Goal: Task Accomplishment & Management: Manage account settings

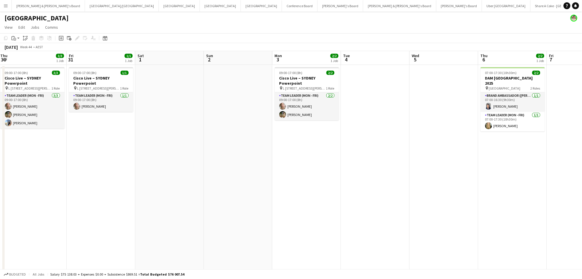
scroll to position [0, 172]
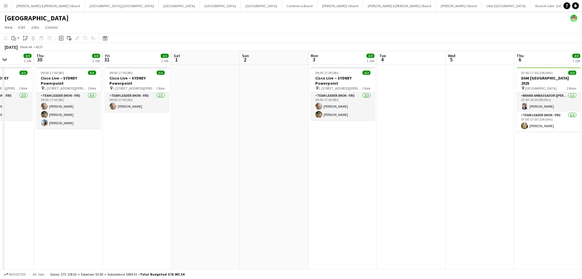
drag, startPoint x: 141, startPoint y: 147, endPoint x: 247, endPoint y: 156, distance: 106.9
click at [247, 156] on app-calendar-viewport "Mon 27 Tue 28 3/3 1 Job Wed 29 2/2 1 Job Thu 30 3/3 1 Job Fri 31 1/1 1 Job Sat …" at bounding box center [291, 216] width 582 height 331
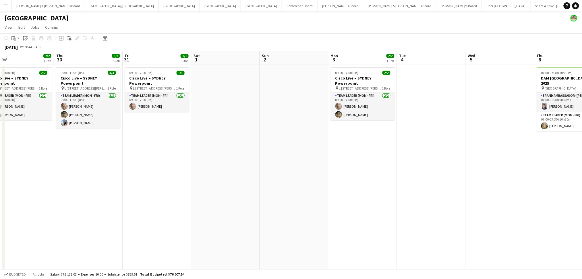
drag, startPoint x: 205, startPoint y: 199, endPoint x: 293, endPoint y: 206, distance: 88.7
click at [293, 206] on app-calendar-viewport "Mon 27 Tue 28 3/3 1 Job Wed 29 2/2 1 Job Thu 30 3/3 1 Job Fri 31 1/1 1 Job Sat …" at bounding box center [291, 216] width 582 height 331
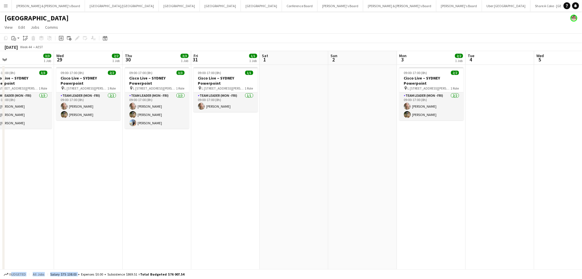
drag, startPoint x: 174, startPoint y: 263, endPoint x: 161, endPoint y: 243, distance: 23.6
click at [242, 249] on app-board "Sydney View Day view expanded Day view collapsed Month view Date picker Jump to…" at bounding box center [291, 201] width 582 height 380
drag, startPoint x: 55, startPoint y: 211, endPoint x: 241, endPoint y: 210, distance: 185.7
click at [241, 210] on app-calendar-viewport "Sun 26 Mon 27 Tue 28 3/3 1 Job Wed 29 2/2 1 Job Thu 30 3/3 1 Job Fri 31 1/1 1 J…" at bounding box center [291, 216] width 582 height 331
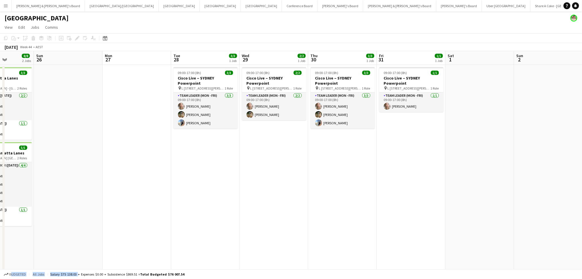
click at [126, 213] on app-date-cell at bounding box center [136, 223] width 69 height 317
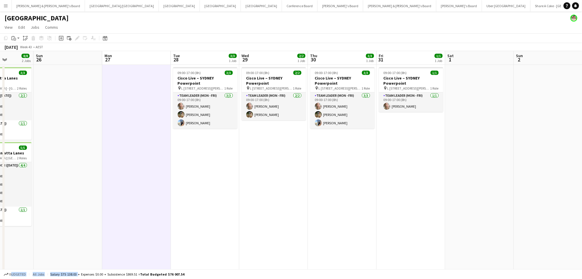
click at [100, 209] on app-date-cell at bounding box center [68, 223] width 69 height 317
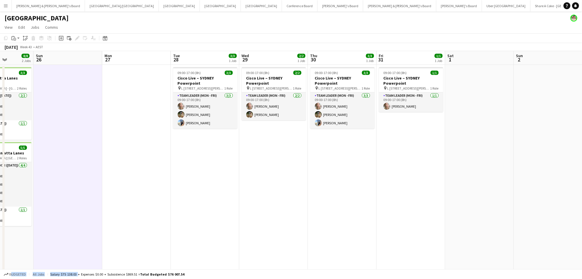
click at [100, 209] on app-date-cell at bounding box center [68, 223] width 69 height 317
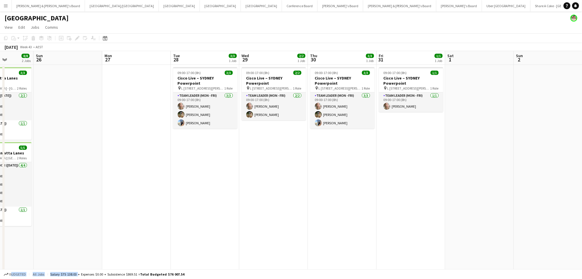
click at [71, 268] on app-date-cell at bounding box center [68, 223] width 69 height 317
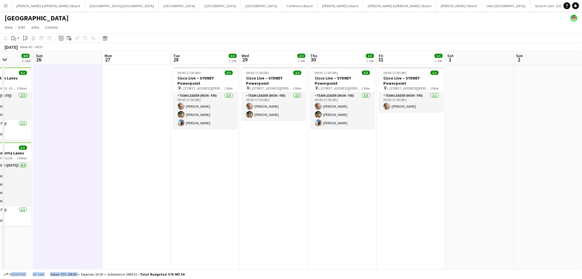
click at [71, 270] on div "Budgeted All jobs Salary $75 138.03 + Expenses $0.00 + Subsistence $869.51 = To…" at bounding box center [291, 274] width 582 height 10
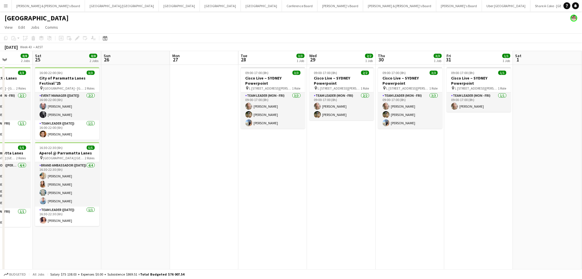
drag, startPoint x: 71, startPoint y: 179, endPoint x: 147, endPoint y: 179, distance: 76.1
click at [153, 179] on app-calendar-viewport "Wed 22 15/15 4 Jobs Thu 23 11/11 3 Jobs Fri 24 8/8 2 Jobs Sat 25 8/8 2 Jobs Sun…" at bounding box center [291, 216] width 582 height 331
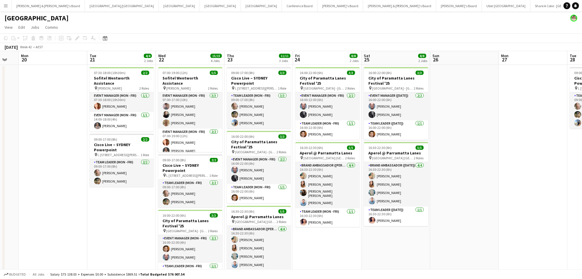
drag, startPoint x: 46, startPoint y: 249, endPoint x: 466, endPoint y: 230, distance: 420.0
click at [455, 232] on app-calendar-viewport "Sat 18 Sun 19 Mon 20 Tue 21 4/4 2 Jobs Wed 22 15/15 4 Jobs Thu 23 11/11 3 Jobs …" at bounding box center [291, 216] width 582 height 331
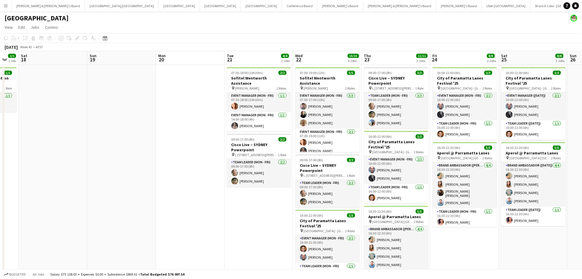
scroll to position [0, 160]
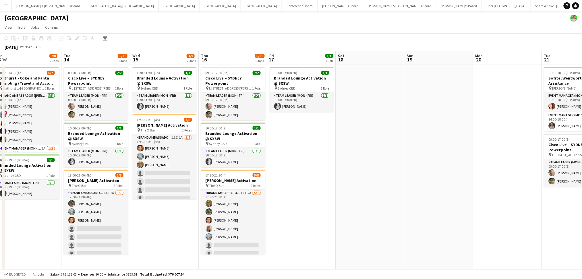
drag, startPoint x: 162, startPoint y: 181, endPoint x: 508, endPoint y: 184, distance: 345.3
click at [521, 185] on app-calendar-viewport "Sat 11 7/7 1 Job Sun 12 7/7 1 Job Mon 13 7/8 2 Jobs Tue 14 6/11 3 Jobs Wed 15 4…" at bounding box center [291, 216] width 582 height 331
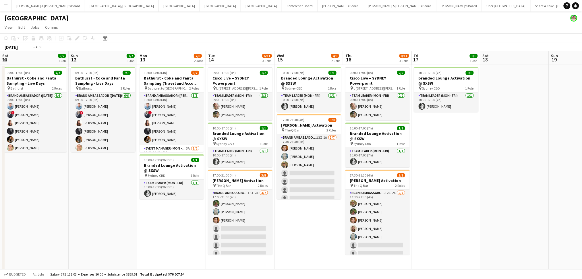
drag, startPoint x: 170, startPoint y: 223, endPoint x: 495, endPoint y: 218, distance: 324.9
click at [520, 218] on app-calendar-viewport "Sat 11 7/7 1 Job Sun 12 7/7 1 Job Mon 13 7/8 2 Jobs Tue 14 6/11 3 Jobs Wed 15 4…" at bounding box center [291, 216] width 582 height 331
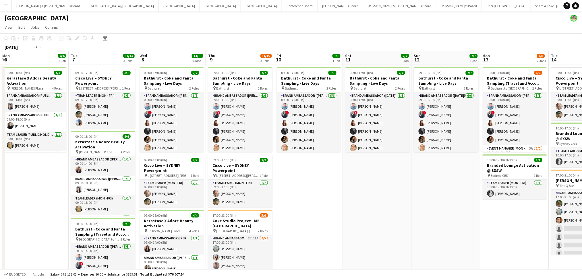
drag, startPoint x: 184, startPoint y: 212, endPoint x: 556, endPoint y: 207, distance: 371.7
click at [566, 208] on app-calendar-viewport "Sat 4 Sun 5 Mon 6 4/4 1 Job Tue 7 14/14 3 Jobs Wed 8 13/13 3 Jobs Thu 9 14/15 3…" at bounding box center [291, 216] width 582 height 331
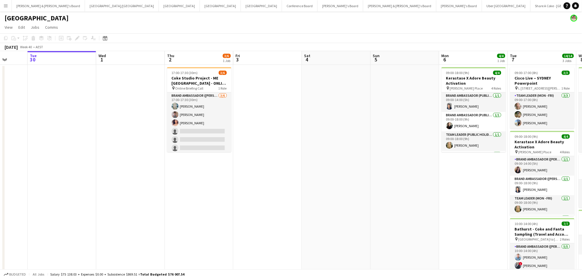
scroll to position [0, 174]
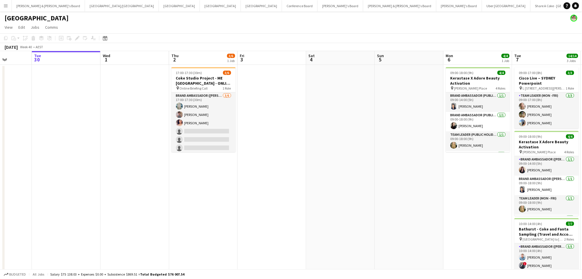
drag, startPoint x: 185, startPoint y: 207, endPoint x: 383, endPoint y: 207, distance: 198.0
click at [383, 207] on app-calendar-viewport "Sat 27 1/1 1 Job Sun 28 Mon 29 Tue 30 Wed 1 Thu 2 3/6 1 Job Fri 3 Sat 4 Sun 5 M…" at bounding box center [291, 216] width 582 height 331
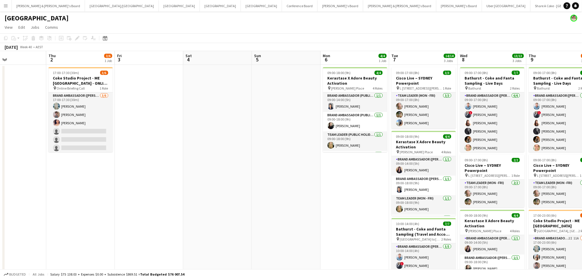
drag, startPoint x: 457, startPoint y: 193, endPoint x: 237, endPoint y: 182, distance: 220.1
click at [237, 182] on app-calendar-viewport "Sun 28 Mon 29 Tue 30 Wed 1 Thu 2 3/6 1 Job Fri 3 Sat 4 Sun 5 Mon 6 4/4 1 Job Tu…" at bounding box center [291, 216] width 582 height 331
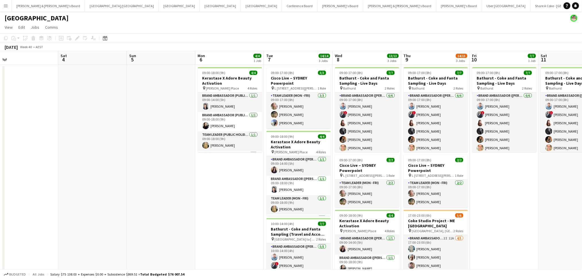
scroll to position [0, 231]
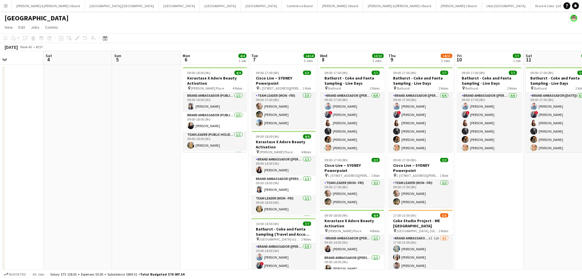
drag, startPoint x: 514, startPoint y: 206, endPoint x: 471, endPoint y: 200, distance: 43.5
click at [471, 200] on app-calendar-viewport "Tue 30 Wed 1 Thu 2 3/6 1 Job Fri 3 Sat 4 Sun 5 Mon 6 4/4 1 Job Tue 7 14/14 3 Jo…" at bounding box center [291, 216] width 582 height 331
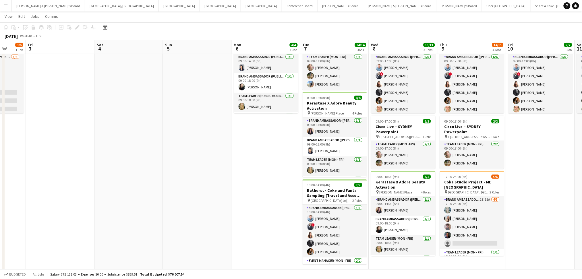
scroll to position [0, 201]
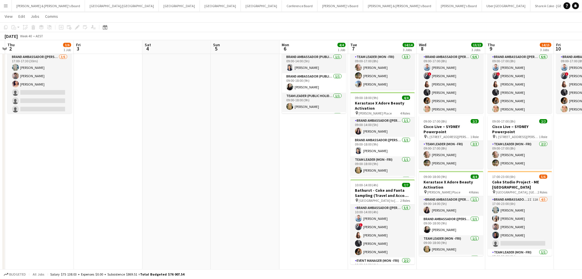
drag, startPoint x: 97, startPoint y: 162, endPoint x: 196, endPoint y: 184, distance: 101.9
click at [196, 184] on app-calendar-viewport "Mon 29 Tue 30 Wed 1 Thu 2 3/6 1 Job Fri 3 Sat 4 Sun 5 Mon 6 4/4 1 Job Tue 7 14/…" at bounding box center [291, 163] width 582 height 359
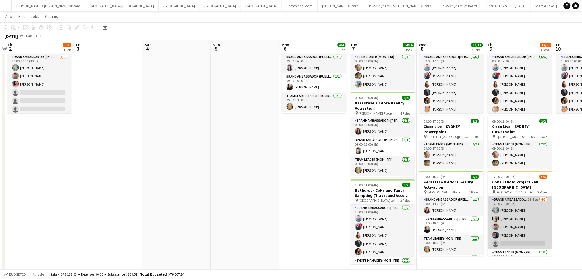
scroll to position [13, 0]
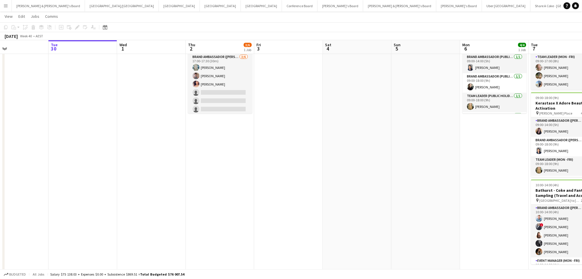
drag, startPoint x: 126, startPoint y: 178, endPoint x: 314, endPoint y: 173, distance: 188.1
click at [318, 185] on app-calendar-viewport "Sat 27 1/1 1 Job Sun 28 Mon 29 Tue 30 Wed 1 Thu 2 3/6 1 Job Fri 3 Sat 4 Sun 5 M…" at bounding box center [291, 163] width 582 height 359
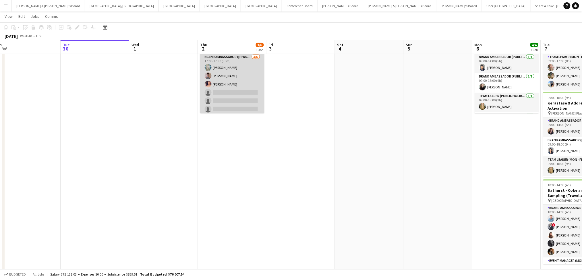
click at [220, 93] on app-card-role "Brand Ambassador (Mon - Fri) [DATE] 17:00-17:30 (30m) [PERSON_NAME] [PERSON_NAM…" at bounding box center [232, 84] width 64 height 61
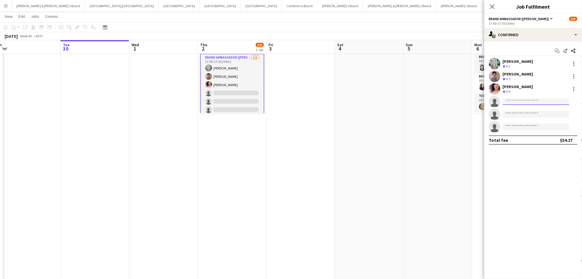
click at [515, 99] on input at bounding box center [536, 101] width 67 height 7
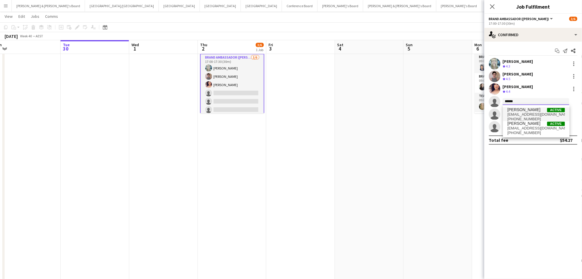
type input "******"
click at [517, 115] on span "[EMAIL_ADDRESS][DOMAIN_NAME]" at bounding box center [535, 114] width 57 height 5
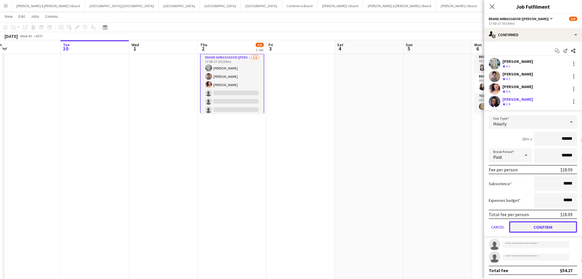
click at [542, 229] on button "Confirm" at bounding box center [543, 226] width 68 height 11
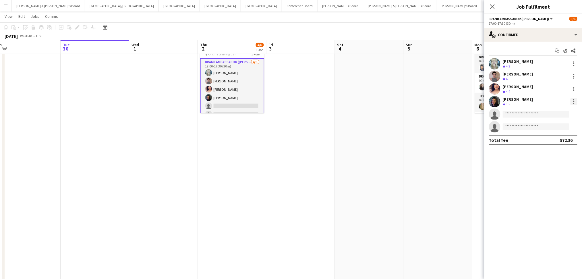
click at [573, 101] on div at bounding box center [573, 101] width 7 height 7
click at [553, 169] on span "Remove" at bounding box center [545, 167] width 17 height 5
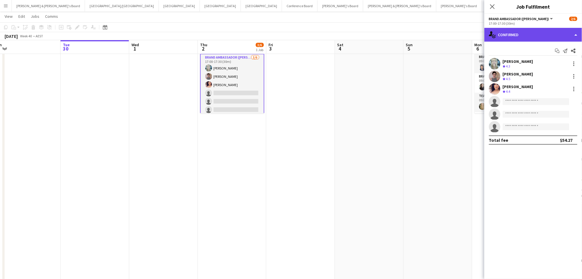
click at [543, 37] on div "single-neutral-actions-check-2 Confirmed" at bounding box center [533, 35] width 98 height 14
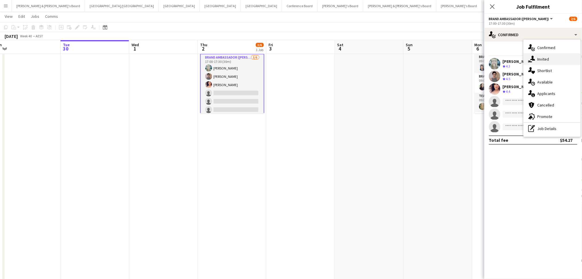
click at [542, 57] on span "Invited" at bounding box center [543, 59] width 12 height 5
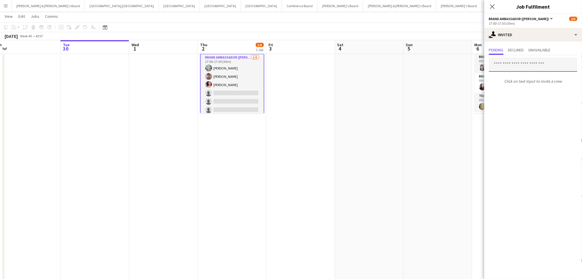
click at [521, 64] on input "text" at bounding box center [533, 64] width 88 height 14
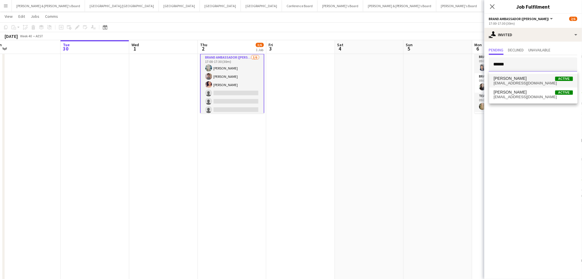
type input "******"
click at [515, 83] on span "[EMAIL_ADDRESS][DOMAIN_NAME]" at bounding box center [533, 83] width 79 height 5
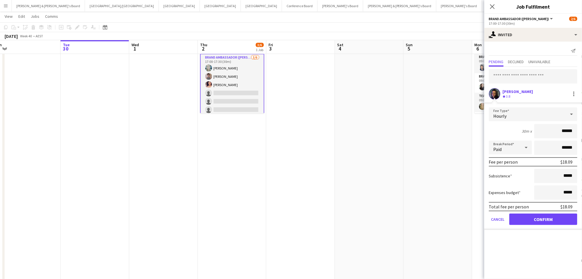
click at [548, 223] on form "Fee Type Hourly 30m x ****** Break Period Paid ****** Fee per person $18.09 Sub…" at bounding box center [533, 168] width 98 height 123
click at [532, 219] on button "Confirm" at bounding box center [543, 219] width 68 height 11
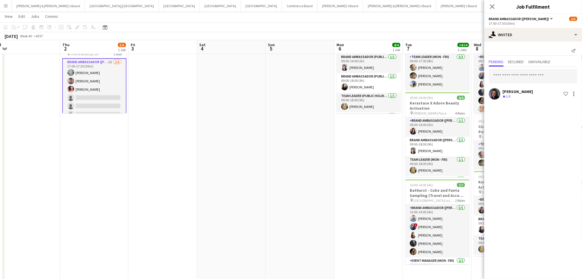
drag, startPoint x: 480, startPoint y: 225, endPoint x: 308, endPoint y: 204, distance: 173.5
click at [309, 204] on app-calendar-viewport "Sat 27 1/1 1 Job Sun 28 Mon 29 Tue 30 Wed 1 Thu 2 3/6 1 Job Fri 3 Sat 4 Sun 5 M…" at bounding box center [291, 163] width 582 height 359
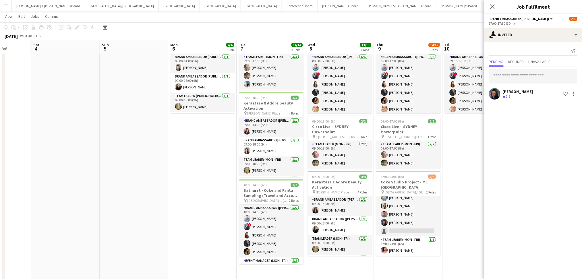
scroll to position [0, 197]
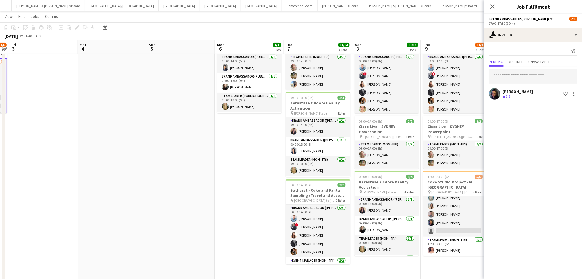
drag, startPoint x: 337, startPoint y: 209, endPoint x: 252, endPoint y: 195, distance: 86.6
click at [252, 195] on app-calendar-viewport "Tue 30 Wed 1 Thu 2 3/6 1 Job Fri 3 Sat 4 Sun 5 Mon 6 4/4 1 Job Tue 7 14/14 3 Jo…" at bounding box center [291, 163] width 582 height 359
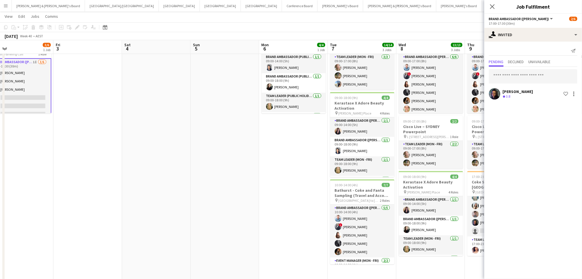
drag, startPoint x: 255, startPoint y: 195, endPoint x: 478, endPoint y: 112, distance: 238.8
click at [314, 191] on app-calendar-viewport "Tue 30 Wed 1 Thu 2 3/6 1 Job Fri 3 Sat 4 Sun 5 Mon 6 4/4 1 Job Tue 7 14/14 3 Jo…" at bounding box center [291, 163] width 582 height 359
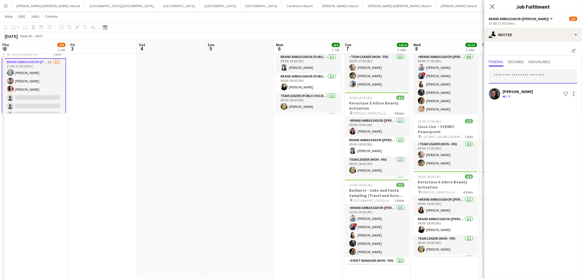
click at [524, 76] on input "text" at bounding box center [533, 76] width 88 height 14
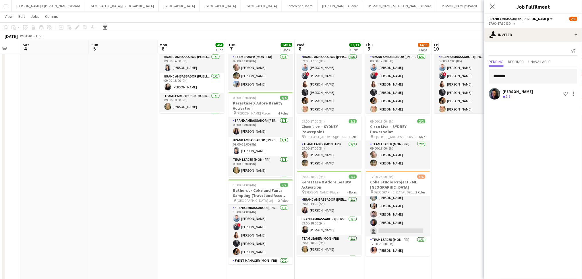
scroll to position [0, 255]
drag, startPoint x: 319, startPoint y: 196, endPoint x: 202, endPoint y: 188, distance: 117.4
click at [202, 188] on app-calendar-viewport "Tue 30 Wed 1 Thu 2 3/6 1 Job Fri 3 Sat 4 Sun 5 Mon 6 4/4 1 Job Tue 7 14/14 3 Jo…" at bounding box center [291, 163] width 582 height 359
click at [518, 76] on input "*******" at bounding box center [533, 76] width 88 height 14
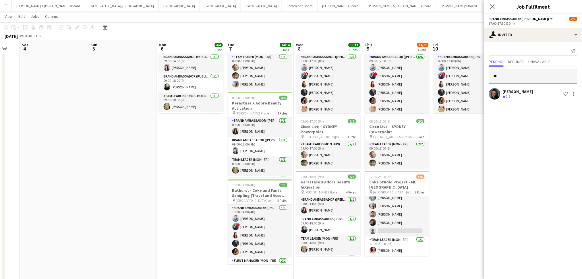
type input "*"
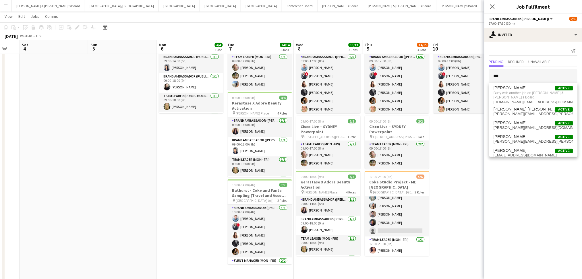
type input "***"
click at [161, 188] on app-date-cell "09:00-18:00 (9h) 4/4 Kerastase X Adore Beauty Activation pin [PERSON_NAME] Plac…" at bounding box center [191, 184] width 69 height 317
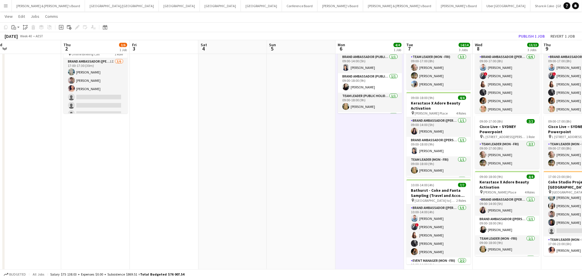
scroll to position [0, 166]
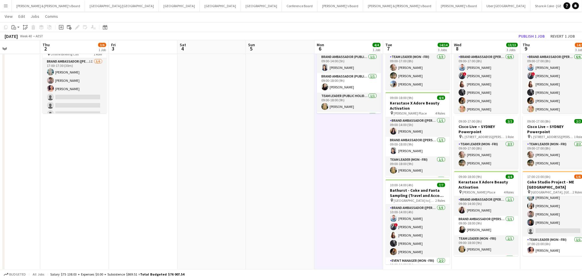
drag, startPoint x: 213, startPoint y: 190, endPoint x: 299, endPoint y: 191, distance: 86.4
click at [299, 191] on app-calendar-viewport "Mon 29 Tue 30 Wed 1 Thu 2 3/6 1 Job Fri 3 Sat 4 Sun 5 Mon 6 4/4 1 Job Tue 7 14/…" at bounding box center [291, 163] width 582 height 359
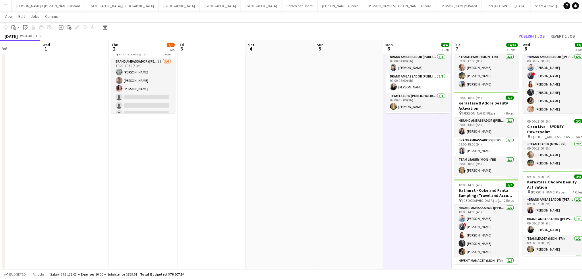
scroll to position [0, 148]
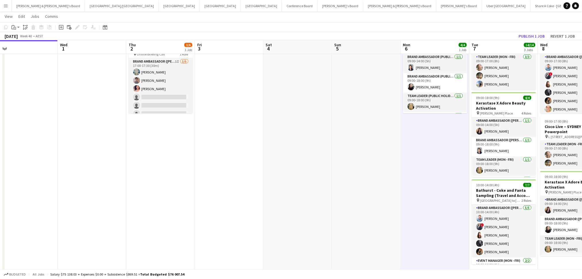
drag, startPoint x: 229, startPoint y: 163, endPoint x: 315, endPoint y: 170, distance: 86.4
click at [315, 170] on app-calendar-viewport "Sun 28 Mon 29 Tue 30 Wed 1 Thu 2 3/6 1 Job Fri 3 Sat 4 Sun 5 Mon 6 4/4 1 Job Tu…" at bounding box center [291, 163] width 582 height 359
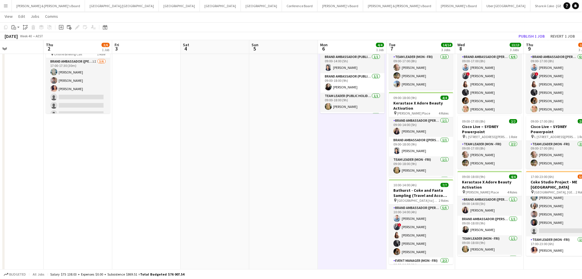
scroll to position [0, 239]
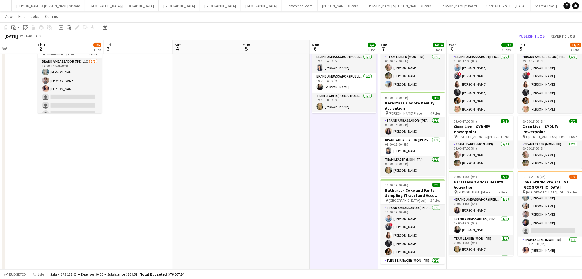
drag, startPoint x: 338, startPoint y: 203, endPoint x: 247, endPoint y: 195, distance: 91.4
click at [247, 195] on app-calendar-viewport "Sun 28 Mon 29 Tue 30 Wed 1 Thu 2 3/6 1 Job Fri 3 Sat 4 Sun 5 Mon 6 4/4 1 Job Tu…" at bounding box center [291, 163] width 582 height 359
drag, startPoint x: 329, startPoint y: 220, endPoint x: 251, endPoint y: 213, distance: 78.1
click at [245, 216] on app-calendar-viewport "Sun 28 Mon 29 Tue 30 Wed 1 Thu 2 3/6 1 Job Fri 3 Sat 4 Sun 5 Mon 6 4/4 1 Job Tu…" at bounding box center [291, 163] width 582 height 359
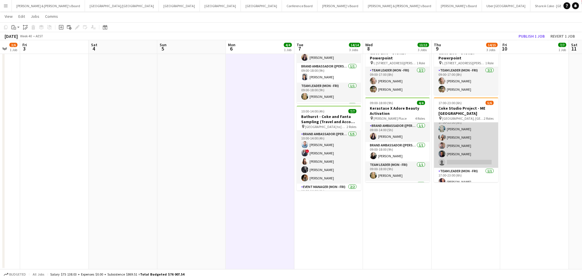
scroll to position [13, 0]
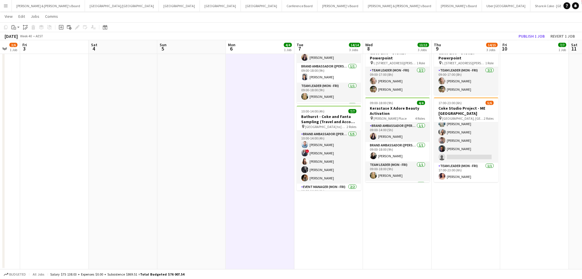
click at [495, 208] on app-date-cell "09:00-17:00 (8h) 7/7 Bathurst - Coke and Fanta Sampling - Live Days pin Bathurs…" at bounding box center [466, 110] width 69 height 317
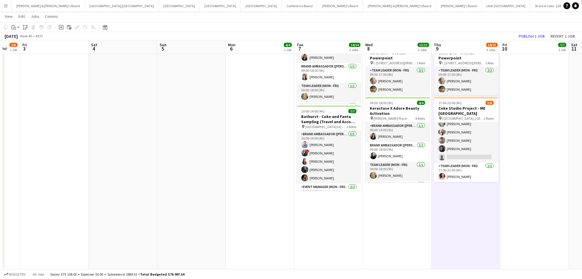
click at [30, 185] on app-date-cell at bounding box center [54, 110] width 69 height 317
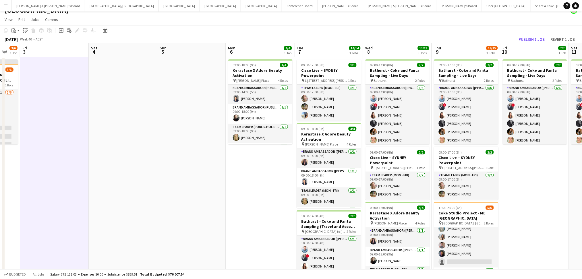
scroll to position [0, 0]
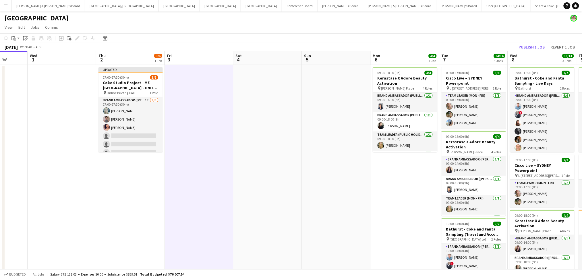
drag, startPoint x: 184, startPoint y: 180, endPoint x: 262, endPoint y: 147, distance: 84.5
click at [326, 177] on app-calendar-viewport "Sun 28 Mon 29 Tue 30 Wed 1 Thu 2 3/6 1 Job Fri 3 Sat 4 Sun 5 Mon 6 4/4 1 Job Tu…" at bounding box center [291, 216] width 582 height 331
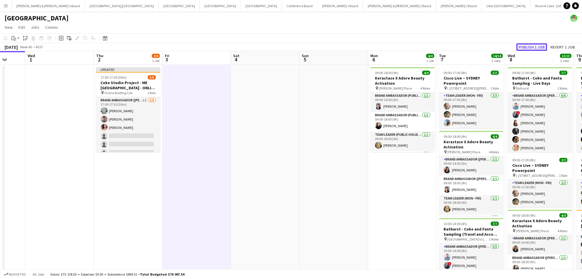
click at [530, 48] on button "Publish 1 job" at bounding box center [531, 46] width 31 height 7
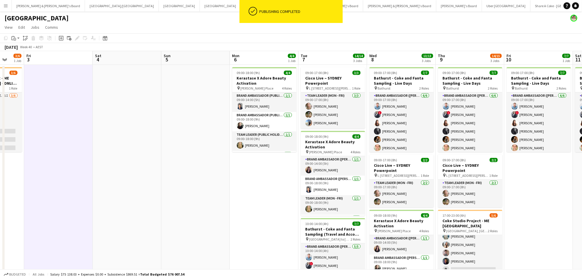
scroll to position [0, 191]
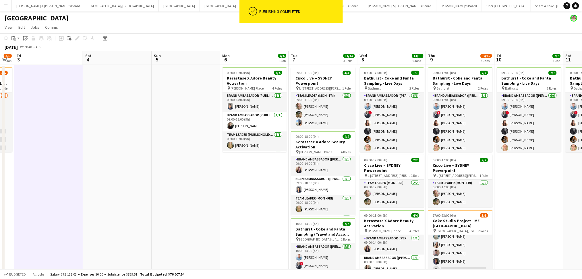
drag, startPoint x: 390, startPoint y: 216, endPoint x: 242, endPoint y: 199, distance: 149.1
click at [242, 199] on app-calendar-viewport "Tue 30 Wed 1 Thu 2 3/6 1 Job Fri 3 Sat 4 Sun 5 Mon 6 4/4 1 Job Tue 7 14/14 3 Jo…" at bounding box center [291, 216] width 582 height 331
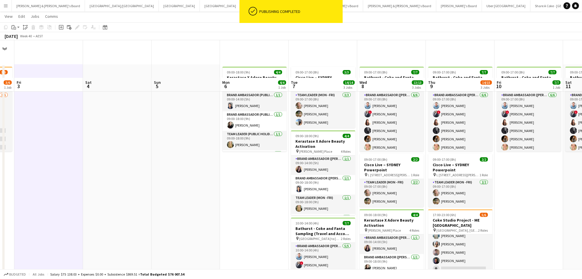
scroll to position [38, 0]
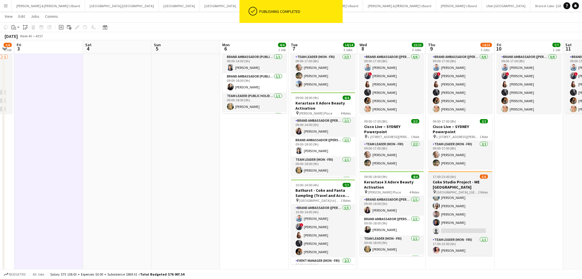
click at [471, 184] on h3 "Coke Studio Project - ME [GEOGRAPHIC_DATA]" at bounding box center [460, 184] width 64 height 10
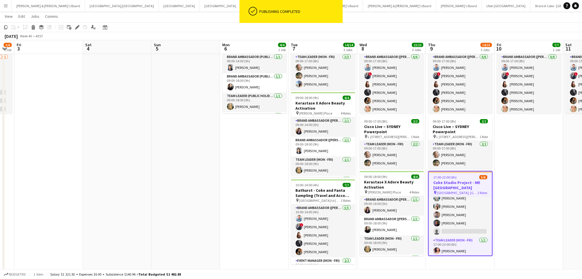
click at [471, 184] on h3 "Coke Studio Project - ME [GEOGRAPHIC_DATA]" at bounding box center [460, 185] width 63 height 10
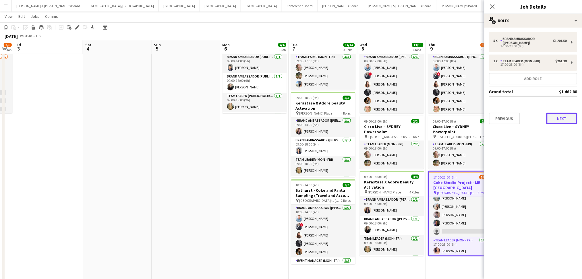
click at [564, 116] on button "Next" at bounding box center [561, 118] width 31 height 11
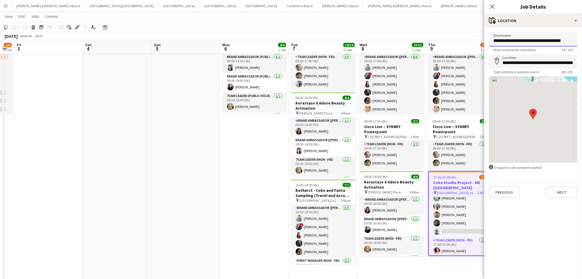
click at [531, 42] on input "**********" at bounding box center [533, 39] width 88 height 14
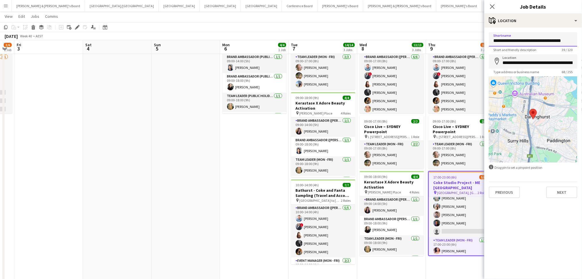
click at [531, 42] on input "**********" at bounding box center [533, 39] width 88 height 14
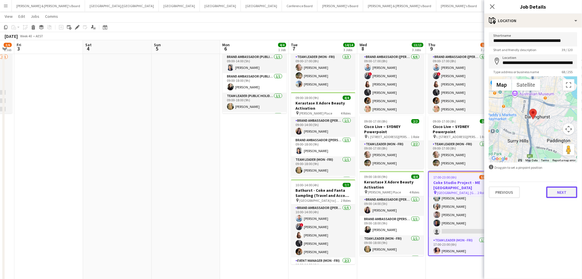
click at [565, 195] on button "Next" at bounding box center [561, 192] width 31 height 11
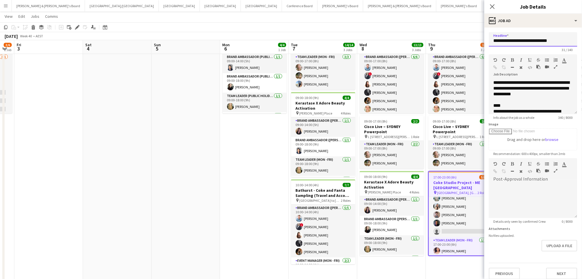
click at [520, 41] on input "**********" at bounding box center [533, 39] width 88 height 14
drag, startPoint x: 185, startPoint y: 185, endPoint x: 291, endPoint y: 198, distance: 107.5
click at [291, 198] on app-calendar-viewport "Tue 30 Wed 1 Thu 2 3/6 1 Job Fri 3 Sat 4 Sun 5 Mon 6 4/4 1 Job Tue 7 14/14 3 Jo…" at bounding box center [291, 163] width 582 height 359
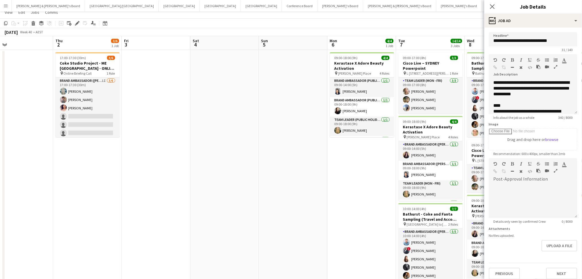
scroll to position [0, 0]
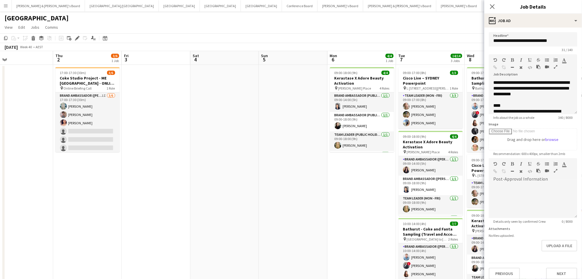
drag, startPoint x: 92, startPoint y: 112, endPoint x: 492, endPoint y: 101, distance: 400.2
click at [92, 112] on app-card-role "Brand Ambassador (Mon - Fri) 1I [DATE] 17:00-17:30 (30m) [PERSON_NAME] [PERSON_…" at bounding box center [87, 122] width 64 height 61
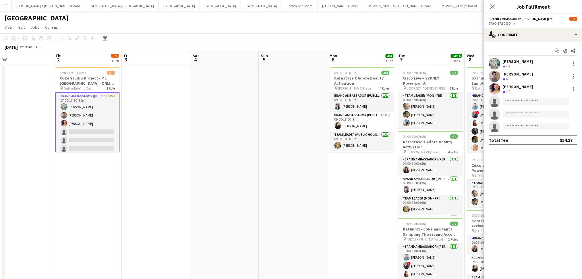
click at [529, 85] on div "[PERSON_NAME]" at bounding box center [518, 86] width 30 height 5
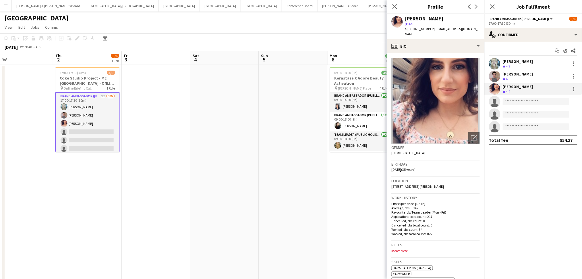
drag, startPoint x: 406, startPoint y: 15, endPoint x: 457, endPoint y: 17, distance: 51.7
click at [457, 16] on div "[PERSON_NAME]" at bounding box center [442, 18] width 75 height 5
copy div "[PERSON_NAME]"
drag, startPoint x: 413, startPoint y: 28, endPoint x: 428, endPoint y: 29, distance: 15.0
click at [428, 29] on span "t. [PHONE_NUMBER]" at bounding box center [420, 29] width 30 height 4
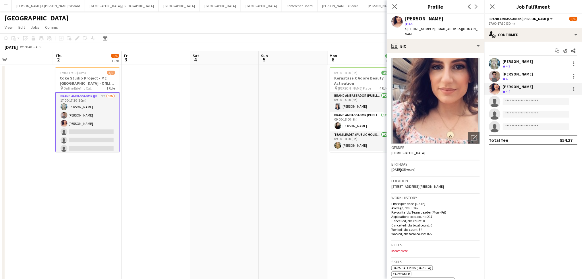
copy span "451144584"
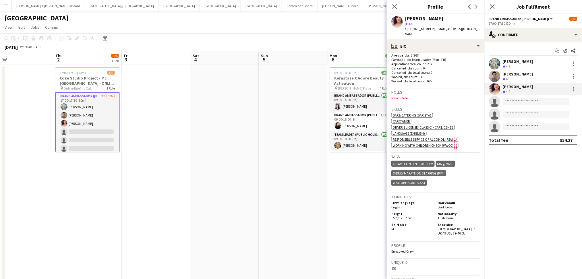
scroll to position [230, 0]
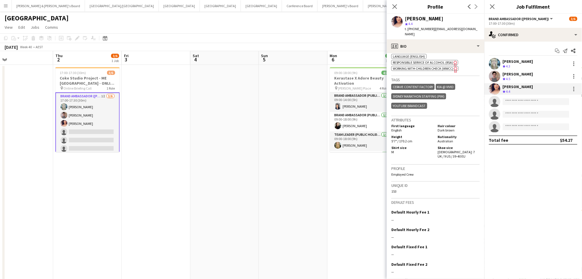
click at [515, 59] on div "[PERSON_NAME]" at bounding box center [518, 61] width 30 height 5
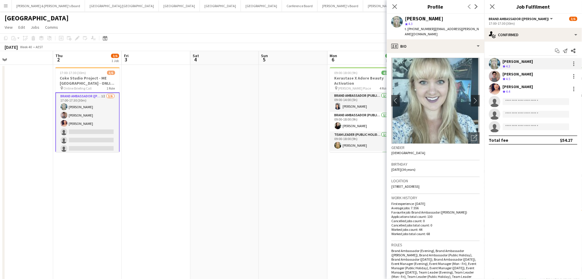
drag, startPoint x: 405, startPoint y: 18, endPoint x: 453, endPoint y: 20, distance: 47.7
click at [451, 19] on div "[PERSON_NAME]" at bounding box center [442, 18] width 75 height 5
copy div "[PERSON_NAME]"
drag, startPoint x: 413, startPoint y: 28, endPoint x: 428, endPoint y: 30, distance: 15.0
click at [428, 30] on span "t. [PHONE_NUMBER]" at bounding box center [420, 29] width 30 height 4
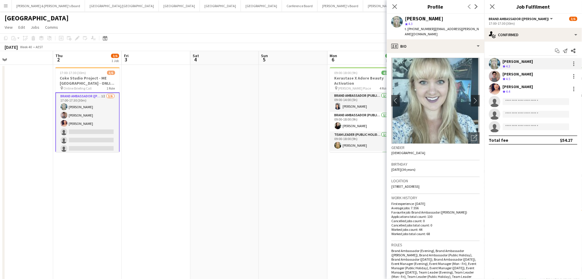
copy span "424323351"
drag, startPoint x: 431, startPoint y: 28, endPoint x: 477, endPoint y: 27, distance: 46.2
click at [476, 27] on div "[PERSON_NAME] star 4.3 t. [PHONE_NUMBER] | [EMAIL_ADDRESS][PERSON_NAME][DOMAIN_…" at bounding box center [436, 27] width 98 height 26
copy span "[EMAIL_ADDRESS][PERSON_NAME][DOMAIN_NAME]"
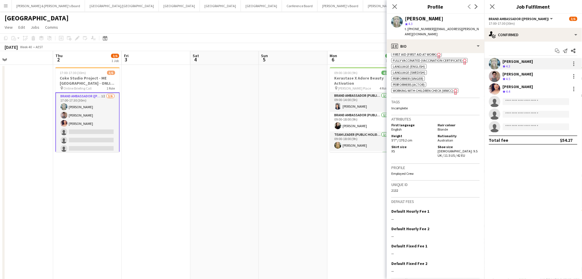
click at [506, 79] on div "Crew rating 4.5" at bounding box center [507, 79] width 9 height 5
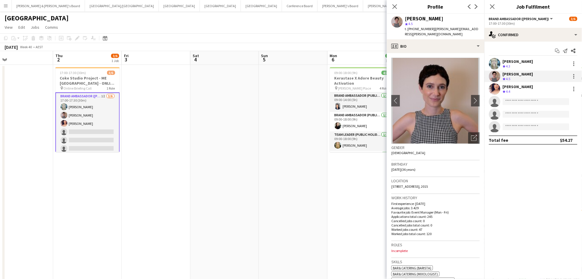
drag, startPoint x: 405, startPoint y: 17, endPoint x: 451, endPoint y: 20, distance: 45.4
click at [449, 19] on div "[PERSON_NAME]" at bounding box center [442, 18] width 75 height 5
copy div "[PERSON_NAME]"
drag, startPoint x: 414, startPoint y: 28, endPoint x: 428, endPoint y: 26, distance: 14.5
click at [428, 27] on span "t. [PHONE_NUMBER]" at bounding box center [420, 29] width 30 height 4
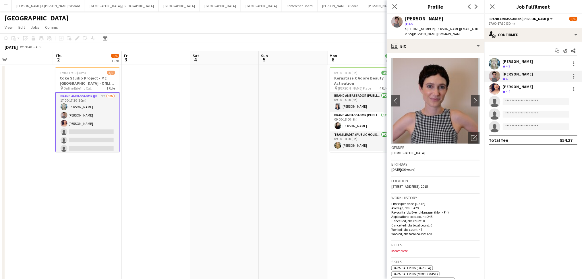
copy span "431963054"
drag, startPoint x: 431, startPoint y: 29, endPoint x: 475, endPoint y: 28, distance: 44.5
click at [475, 28] on div "[PERSON_NAME] star 4.5 t. [PHONE_NUMBER] | [PERSON_NAME][EMAIL_ADDRESS][PERSON_…" at bounding box center [436, 27] width 98 height 26
copy span "[PERSON_NAME][EMAIL_ADDRESS][PERSON_NAME][DOMAIN_NAME]"
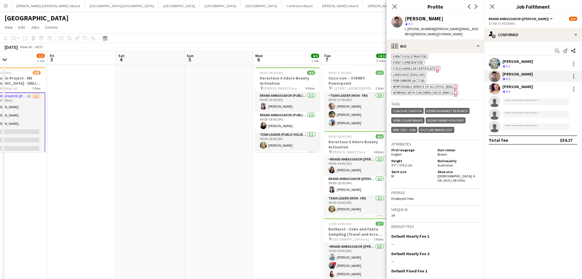
drag, startPoint x: 299, startPoint y: 200, endPoint x: 155, endPoint y: 194, distance: 143.9
click at [156, 194] on app-calendar-viewport "Mon 29 Tue 30 Wed 1 Thu 2 3/6 1 Job Fri 3 Sat 4 Sun 5 Mon 6 4/4 1 Job Tue 7 14/…" at bounding box center [291, 216] width 582 height 331
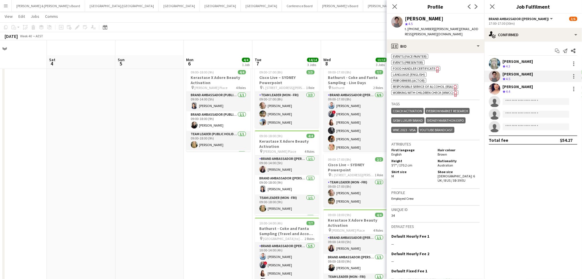
scroll to position [38, 0]
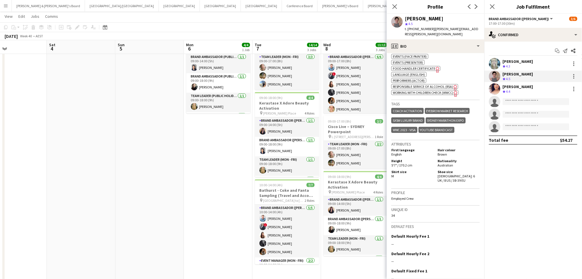
click at [206, 206] on app-date-cell "09:00-18:00 (9h) 4/4 Kerastase X Adore Beauty Activation pin [PERSON_NAME] Plac…" at bounding box center [218, 184] width 69 height 317
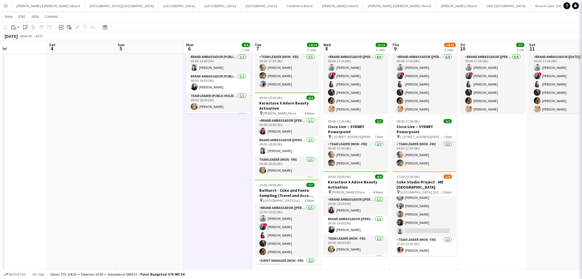
click at [168, 207] on app-calendar-viewport "Tue 30 Wed 1 Thu 2 3/6 1 Job Fri 3 Sat 4 Sun 5 Mon 6 4/4 1 Job Tue 7 14/14 3 Jo…" at bounding box center [291, 163] width 582 height 359
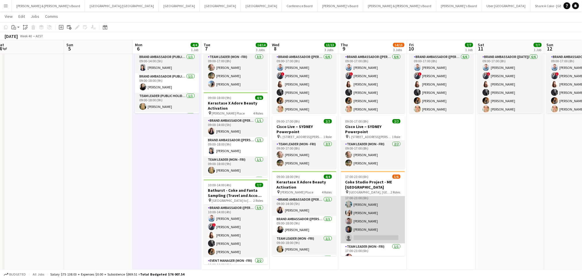
scroll to position [13, 0]
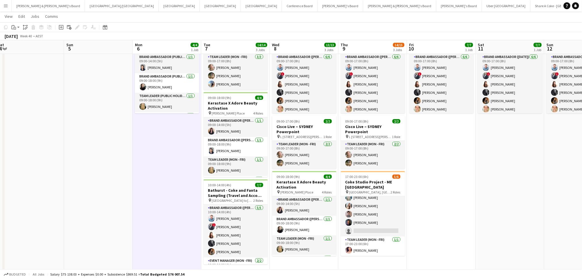
drag, startPoint x: 361, startPoint y: 242, endPoint x: 488, endPoint y: 120, distance: 175.8
click at [361, 241] on app-card-role "Team Leader (Mon - Fri) [DATE] 17:00-23:00 (6h) [PERSON_NAME]" at bounding box center [373, 246] width 64 height 20
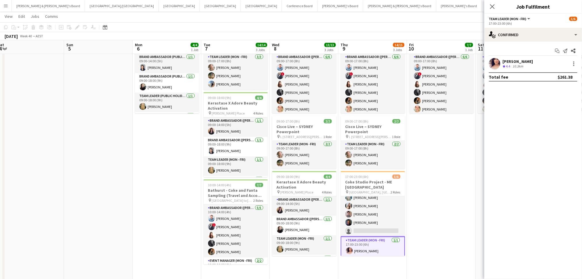
click at [521, 63] on div "[PERSON_NAME]" at bounding box center [518, 61] width 30 height 5
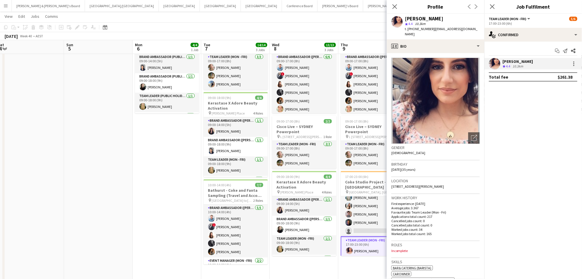
drag, startPoint x: 432, startPoint y: 27, endPoint x: 478, endPoint y: 29, distance: 46.8
click at [478, 29] on div "[PERSON_NAME] star 4.4 10.3km t. [PHONE_NUMBER] | [EMAIL_ADDRESS][DOMAIN_NAME]" at bounding box center [436, 27] width 98 height 26
copy span "[EMAIL_ADDRESS][DOMAIN_NAME]"
click at [357, 215] on app-card-role "Brand Ambassador ([PERSON_NAME]) 2I 11A [DATE] 17:00-23:00 (6h) [PERSON_NAME] […" at bounding box center [373, 210] width 64 height 53
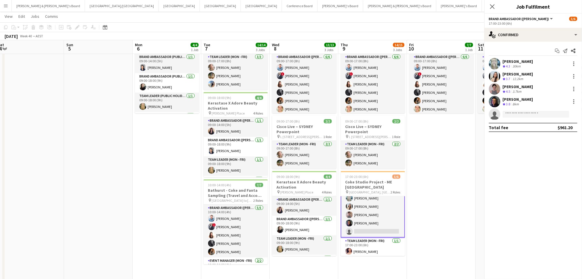
scroll to position [13, 0]
click at [525, 76] on div "[PERSON_NAME]" at bounding box center [518, 73] width 30 height 5
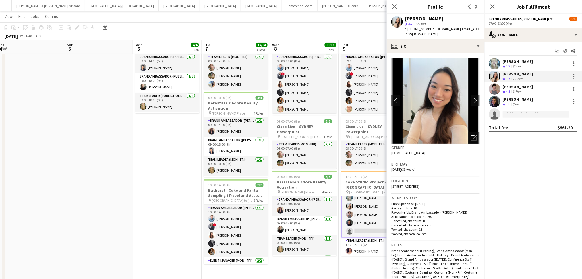
drag, startPoint x: 405, startPoint y: 19, endPoint x: 471, endPoint y: 16, distance: 66.1
click at [468, 16] on div "[PERSON_NAME] star 3.7 12.2km t. [PHONE_NUMBER] | [DOMAIN_NAME][EMAIL_ADDRESS][…" at bounding box center [436, 27] width 98 height 26
copy div "[PERSON_NAME]"
drag, startPoint x: 412, startPoint y: 27, endPoint x: 428, endPoint y: 30, distance: 15.7
click at [428, 30] on span "t. [PHONE_NUMBER]" at bounding box center [420, 29] width 30 height 4
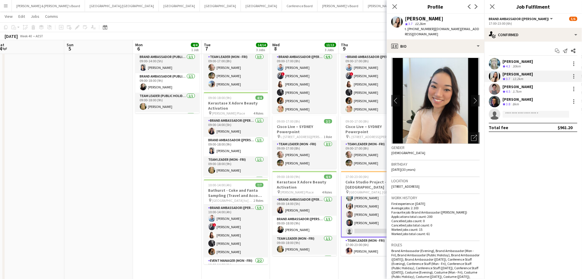
drag, startPoint x: 431, startPoint y: 29, endPoint x: 463, endPoint y: 29, distance: 32.4
click at [463, 29] on div "t. [PHONE_NUMBER] | [DOMAIN_NAME][EMAIL_ADDRESS][DOMAIN_NAME]" at bounding box center [442, 31] width 75 height 10
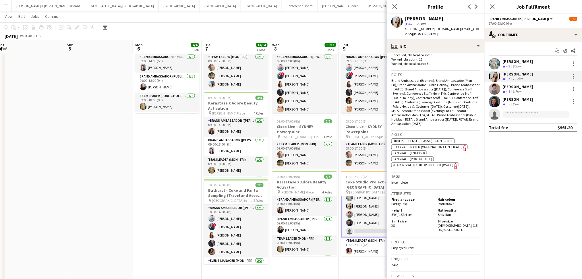
scroll to position [191, 0]
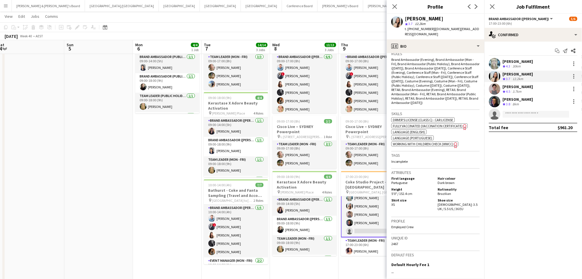
drag, startPoint x: 514, startPoint y: 103, endPoint x: 514, endPoint y: 107, distance: 3.8
click at [514, 103] on div "8km" at bounding box center [515, 104] width 9 height 5
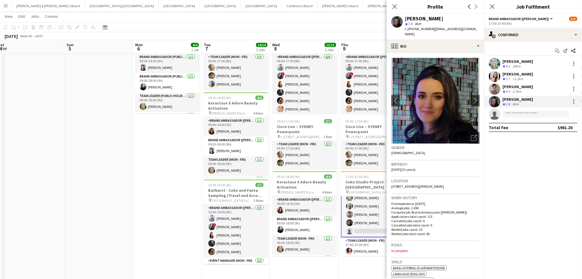
drag, startPoint x: 406, startPoint y: 19, endPoint x: 464, endPoint y: 19, distance: 58.8
click at [463, 19] on div "[PERSON_NAME]" at bounding box center [442, 18] width 75 height 5
drag, startPoint x: 413, startPoint y: 28, endPoint x: 429, endPoint y: 29, distance: 16.7
click at [429, 29] on span "t. [PHONE_NUMBER]" at bounding box center [420, 29] width 30 height 4
drag, startPoint x: 433, startPoint y: 28, endPoint x: 440, endPoint y: 38, distance: 12.7
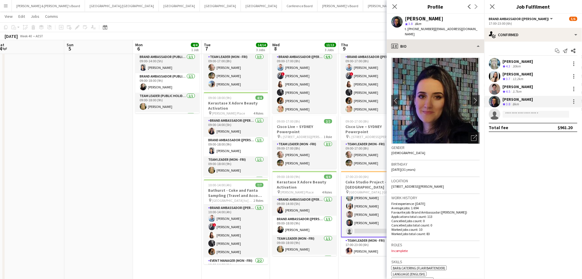
click at [467, 28] on div "[PERSON_NAME] star 3.8 8km t. [PHONE_NUMBER] | [EMAIL_ADDRESS][DOMAIN_NAME]" at bounding box center [436, 27] width 98 height 26
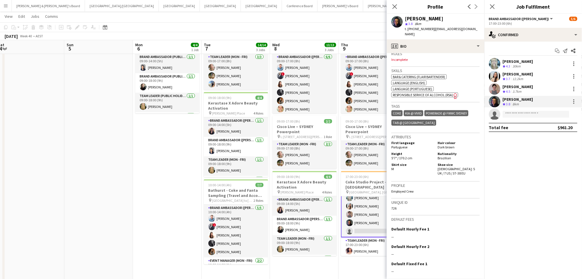
click at [110, 184] on app-date-cell at bounding box center [98, 184] width 69 height 317
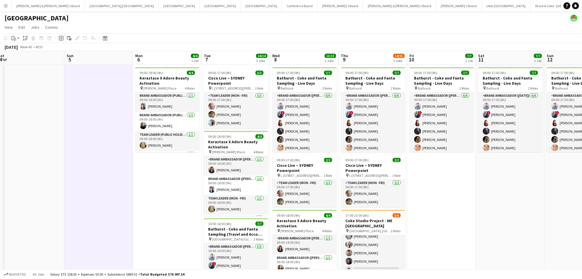
scroll to position [0, 0]
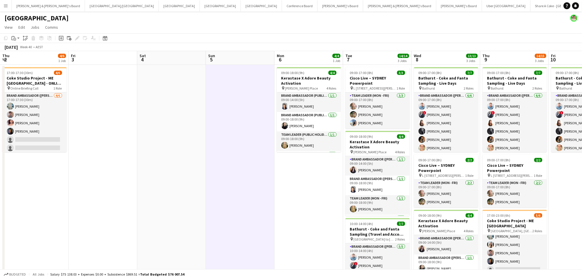
drag, startPoint x: 67, startPoint y: 198, endPoint x: 356, endPoint y: 209, distance: 289.5
click at [356, 209] on app-calendar-viewport "Thu 2 4/6 1 Job Fri 3 Sat 4 Sun 5 Mon 6 4/4 1 Job Tue 7 14/14 3 Jobs Wed 8 13/1…" at bounding box center [291, 216] width 582 height 331
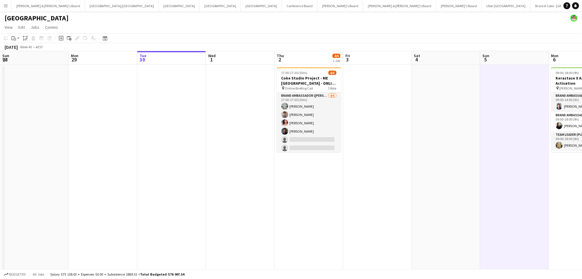
scroll to position [0, 127]
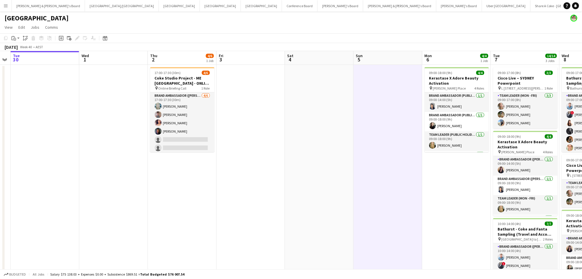
click at [213, 211] on app-date-cell "17:00-17:30 (30m) 4/6 Coke Studio Project - ME [GEOGRAPHIC_DATA] - ONLINE BRIEF…" at bounding box center [182, 223] width 69 height 317
